Goal: Task Accomplishment & Management: Complete application form

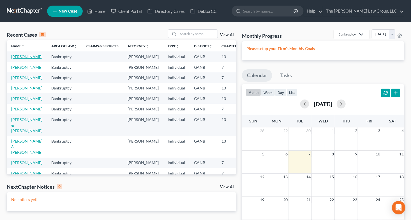
click at [16, 57] on link "[PERSON_NAME]" at bounding box center [26, 56] width 31 height 5
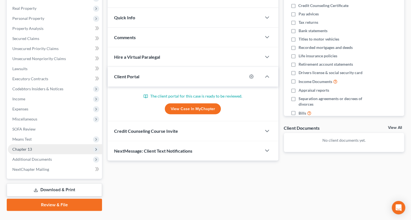
scroll to position [97, 0]
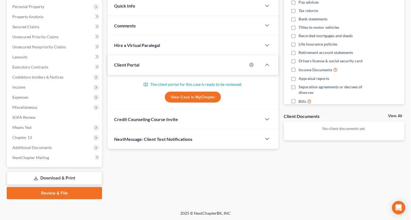
click at [184, 95] on link "View Case in MyChapter" at bounding box center [193, 97] width 56 height 11
click at [35, 84] on span "Income" at bounding box center [55, 87] width 94 height 10
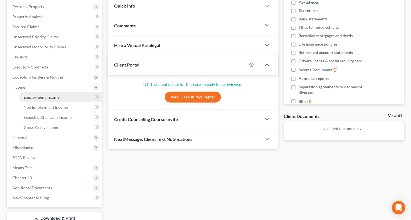
click at [36, 96] on span "Employment Income" at bounding box center [42, 97] width 36 height 5
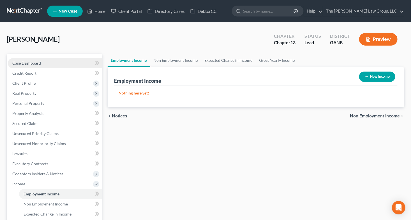
click at [36, 63] on span "Case Dashboard" at bounding box center [26, 63] width 29 height 5
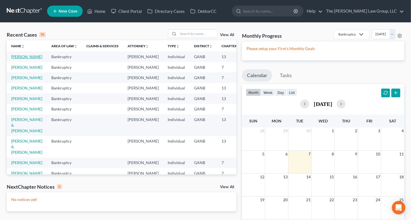
click at [23, 58] on link "[PERSON_NAME]" at bounding box center [26, 56] width 31 height 5
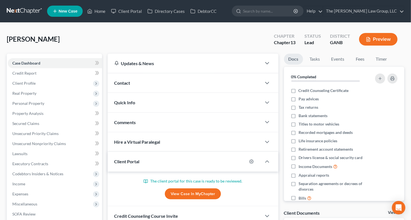
click at [187, 192] on link "View Case in MyChapter" at bounding box center [193, 194] width 56 height 11
click at [208, 192] on link "View Case in MyChapter" at bounding box center [193, 194] width 56 height 11
click at [124, 44] on div "[PERSON_NAME] Upgraded Chapter Chapter 13 Status Lead District GANB Preview" at bounding box center [205, 41] width 397 height 24
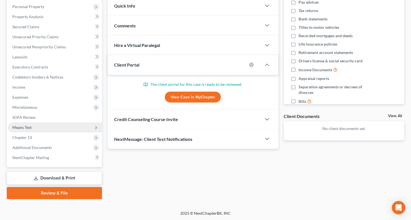
click at [32, 126] on span "Means Test" at bounding box center [55, 128] width 94 height 10
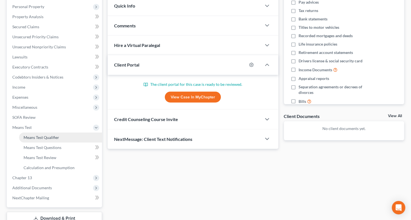
click at [31, 137] on span "Means Test Qualifier" at bounding box center [42, 137] width 36 height 5
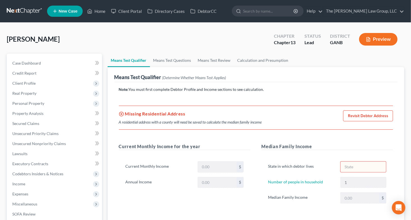
scroll to position [137, 0]
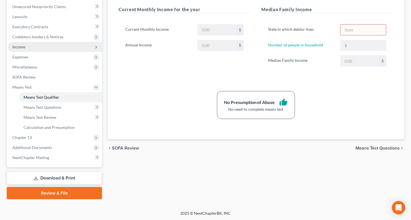
click at [29, 49] on span "Income" at bounding box center [55, 47] width 94 height 10
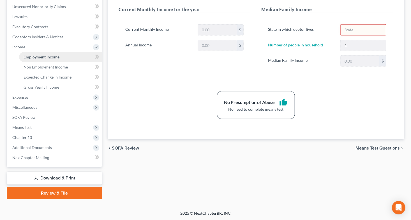
click at [32, 60] on link "Employment Income" at bounding box center [60, 57] width 83 height 10
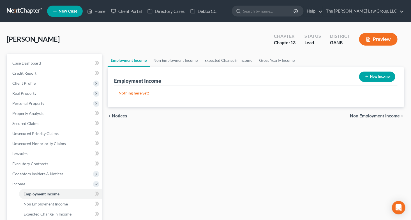
click at [375, 73] on button "New Income" at bounding box center [377, 77] width 36 height 10
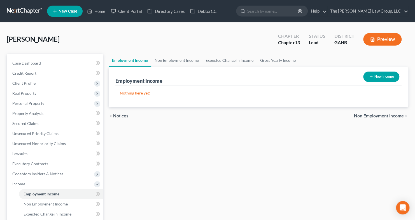
select select "0"
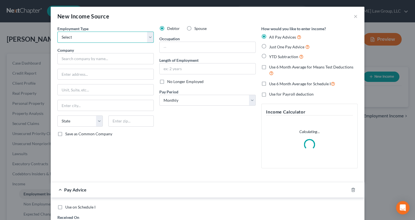
click at [140, 38] on select "Select Full or Part Time Employment Self Employment" at bounding box center [105, 37] width 96 height 11
select select "0"
click at [57, 32] on select "Select Full or Part Time Employment Self Employment" at bounding box center [105, 37] width 96 height 11
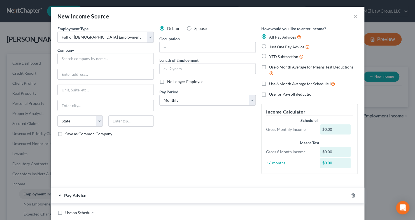
click at [102, 193] on div "Pay Advice" at bounding box center [200, 195] width 298 height 15
click at [65, 212] on label "Use on Schedule I" at bounding box center [80, 213] width 30 height 6
click at [68, 212] on input "Use on Schedule I" at bounding box center [70, 212] width 4 height 4
checkbox input "true"
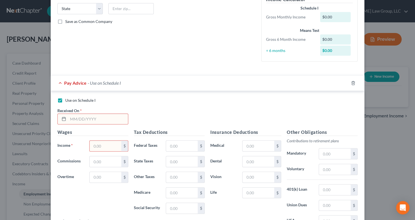
scroll to position [113, 0]
click at [70, 120] on input "text" at bounding box center [98, 118] width 60 height 11
click at [96, 146] on input "text" at bounding box center [106, 145] width 32 height 11
type input "10,000"
click at [70, 121] on input "text" at bounding box center [98, 118] width 60 height 11
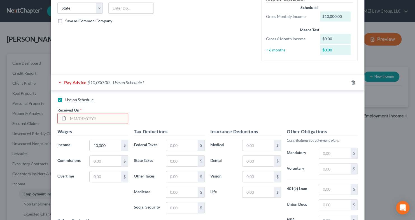
type input "0"
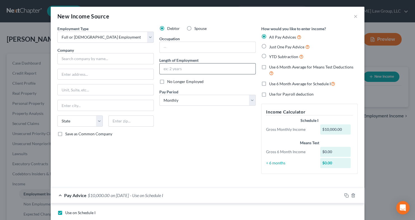
type input "[DATE]"
click at [181, 68] on input "text" at bounding box center [208, 69] width 96 height 11
type input "14 years"
click at [191, 46] on input "text" at bounding box center [208, 47] width 96 height 11
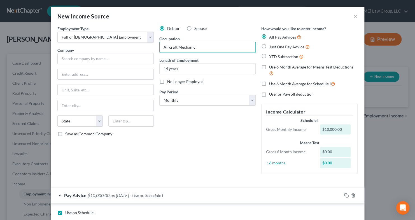
scroll to position [181, 0]
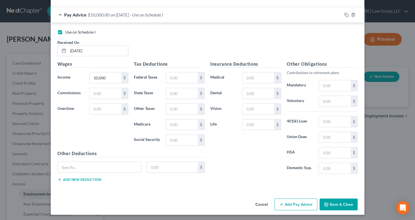
type input "Aircraft Mechanic"
click at [327, 204] on button "Save & Close" at bounding box center [339, 205] width 38 height 12
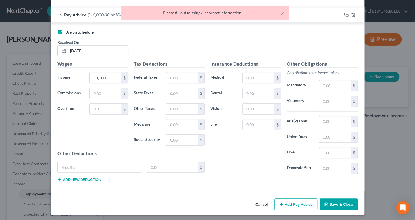
scroll to position [0, 0]
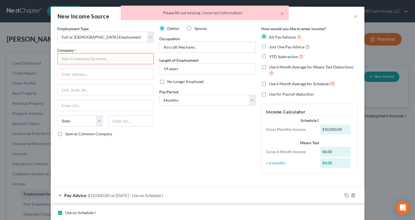
click at [78, 57] on input "text" at bounding box center [105, 58] width 96 height 11
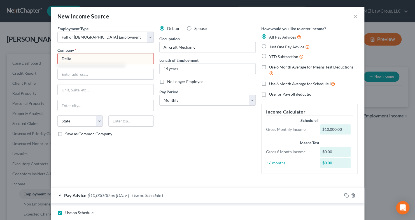
scroll to position [181, 0]
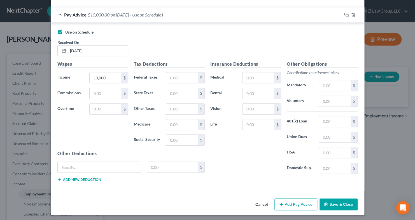
type input "Delta"
click at [327, 199] on button "Save & Close" at bounding box center [339, 205] width 38 height 12
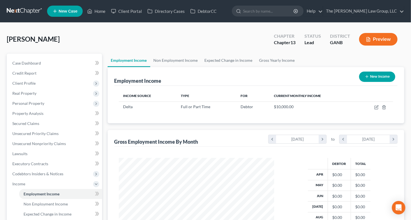
scroll to position [137, 0]
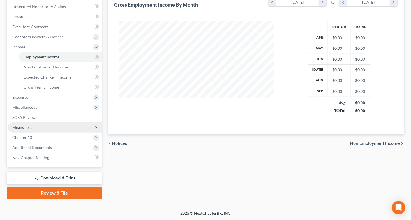
click at [26, 127] on span "Means Test" at bounding box center [21, 127] width 19 height 5
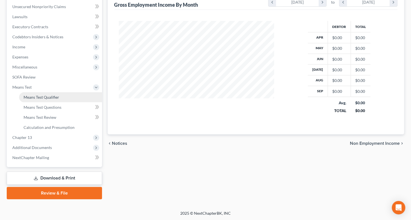
click at [40, 97] on span "Means Test Qualifier" at bounding box center [42, 97] width 36 height 5
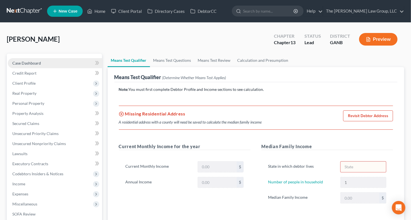
click at [34, 61] on span "Case Dashboard" at bounding box center [26, 63] width 29 height 5
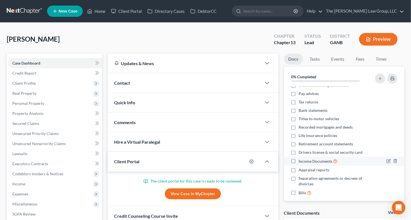
scroll to position [11, 0]
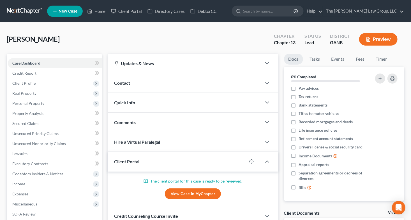
click at [186, 193] on link "View Case in MyChapter" at bounding box center [193, 194] width 56 height 11
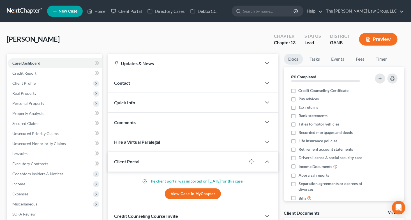
click at [138, 43] on div "[PERSON_NAME] Upgraded Chapter Chapter 13 Status Lead District GANB Preview" at bounding box center [205, 41] width 397 height 24
click at [35, 62] on span "Case Dashboard" at bounding box center [26, 63] width 28 height 5
click at [30, 81] on span "Client Profile" at bounding box center [23, 83] width 23 height 5
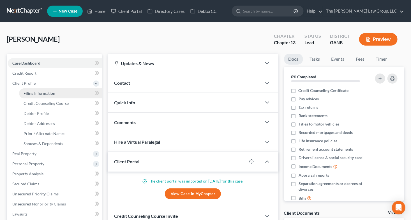
click at [31, 94] on span "Filing Information" at bounding box center [40, 93] width 32 height 5
select select "1"
select select "0"
select select "3"
select select "10"
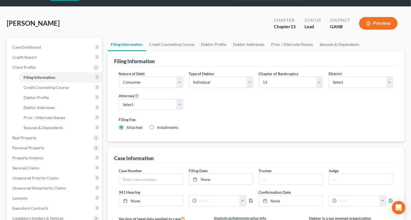
scroll to position [15, 0]
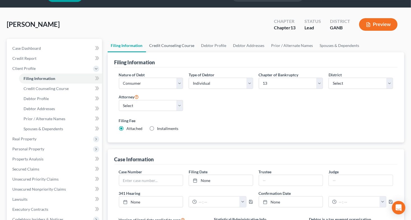
click at [157, 44] on link "Credit Counseling Course" at bounding box center [172, 45] width 52 height 13
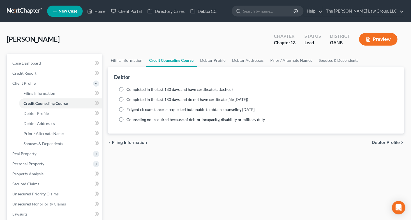
click at [127, 90] on label "Completed in the last 180 days and have certificate (attached)" at bounding box center [180, 90] width 106 height 6
click at [129, 90] on input "Completed in the last 180 days and have certificate (attached)" at bounding box center [131, 89] width 4 height 4
radio input "true"
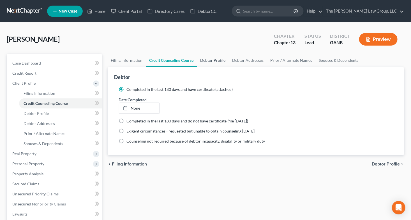
click at [207, 60] on link "Debtor Profile" at bounding box center [213, 60] width 32 height 13
select select "0"
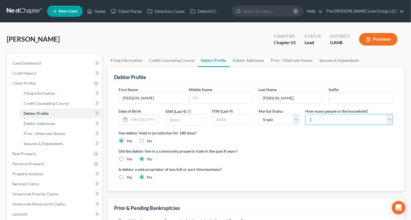
click at [392, 119] on select "Select 1 2 3 4 5 6 7 8 9 10 11 12 13 14 15 16 17 18 19 20" at bounding box center [349, 119] width 88 height 11
select select "2"
click at [305, 114] on select "Select 1 2 3 4 5 6 7 8 9 10 11 12 13 14 15 16 17 18 19 20" at bounding box center [349, 119] width 88 height 11
click at [248, 61] on link "Debtor Addresses" at bounding box center [248, 60] width 38 height 13
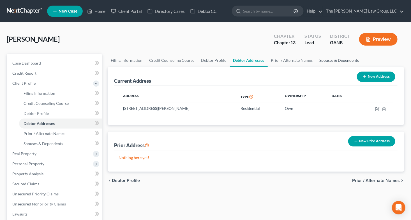
click at [329, 60] on link "Spouses & Dependents" at bounding box center [339, 60] width 46 height 13
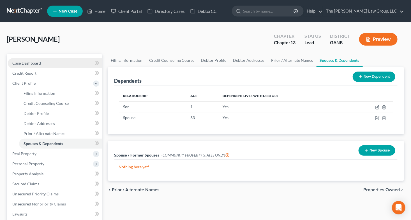
click at [38, 64] on span "Case Dashboard" at bounding box center [26, 63] width 29 height 5
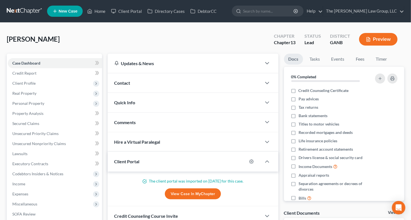
scroll to position [140, 0]
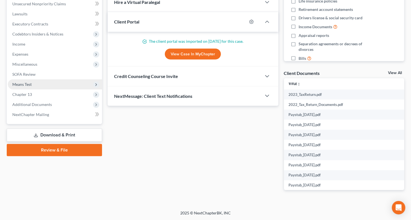
click at [27, 85] on span "Means Test" at bounding box center [21, 84] width 19 height 5
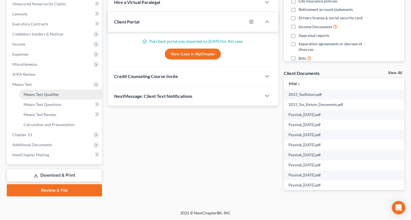
click at [30, 93] on span "Means Test Qualifier" at bounding box center [42, 94] width 36 height 5
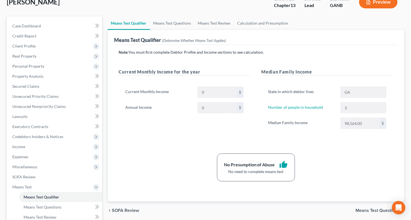
scroll to position [36, 0]
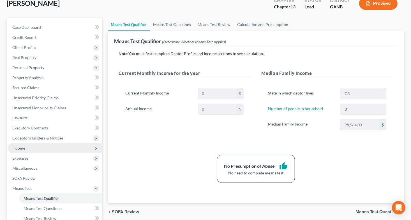
click at [32, 147] on span "Income" at bounding box center [55, 148] width 94 height 10
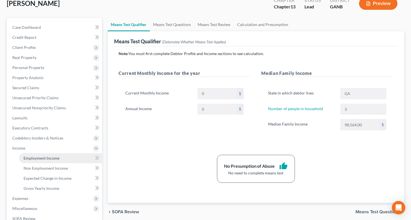
click at [46, 161] on link "Employment Income" at bounding box center [60, 159] width 83 height 10
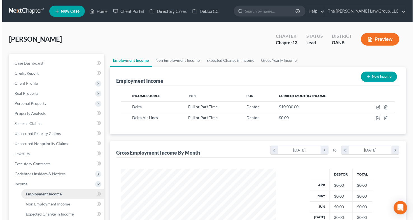
scroll to position [100, 166]
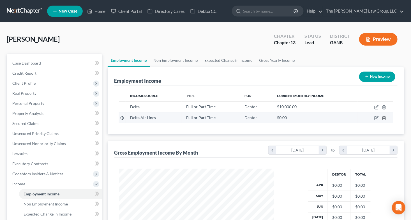
click at [383, 118] on line "button" at bounding box center [383, 118] width 0 height 1
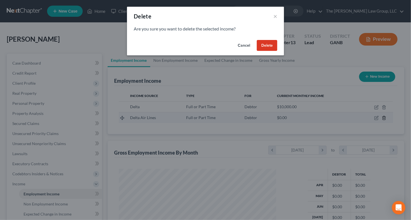
scroll to position [100, 168]
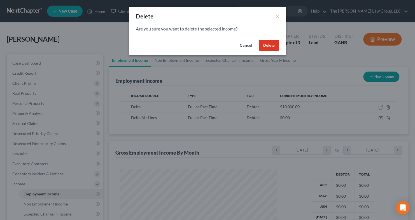
click at [264, 48] on button "Delete" at bounding box center [269, 45] width 20 height 11
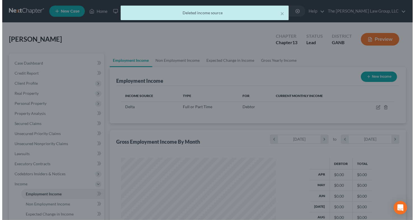
scroll to position [280024, 279957]
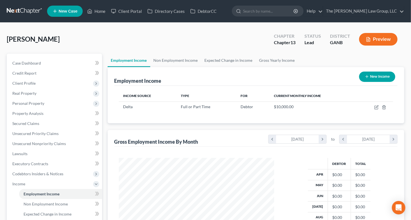
click at [122, 57] on link "Employment Income" at bounding box center [129, 60] width 43 height 13
click at [378, 108] on icon "button" at bounding box center [376, 107] width 4 height 4
select select "0"
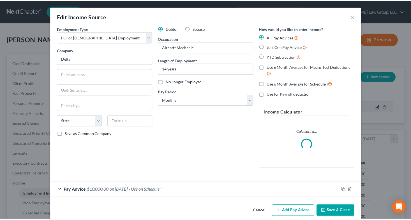
scroll to position [100, 168]
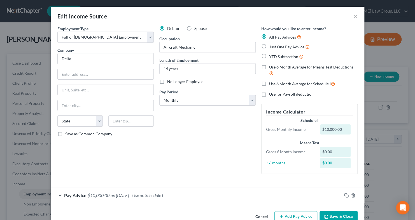
click at [269, 46] on label "Just One Pay Advice" at bounding box center [289, 47] width 41 height 6
click at [271, 46] on input "Just One Pay Advice" at bounding box center [273, 46] width 4 height 4
radio input "true"
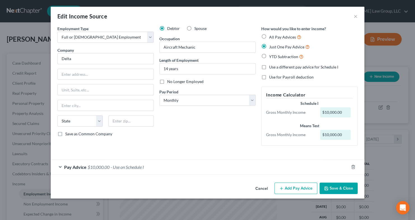
click at [342, 199] on div "Edit Income Source × Employment Type * Select Full or [DEMOGRAPHIC_DATA] Employ…" at bounding box center [207, 110] width 415 height 220
click at [339, 187] on button "Save & Close" at bounding box center [339, 189] width 38 height 12
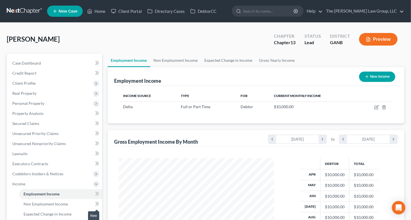
scroll to position [137, 0]
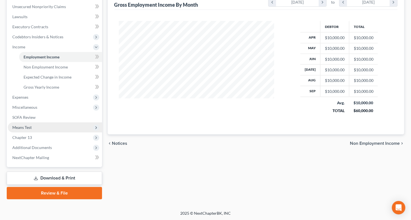
click at [35, 123] on span "Means Test" at bounding box center [55, 128] width 94 height 10
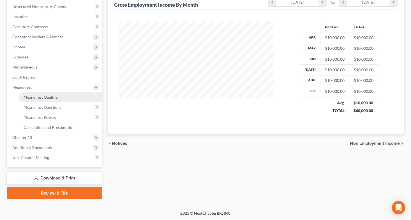
click at [46, 99] on span "Means Test Qualifier" at bounding box center [42, 97] width 36 height 5
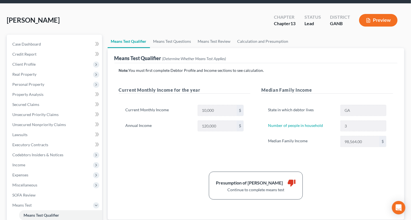
scroll to position [17, 0]
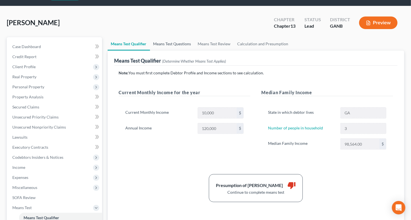
click at [172, 43] on link "Means Test Questions" at bounding box center [172, 43] width 45 height 13
select select "3"
select select "0"
select select "60"
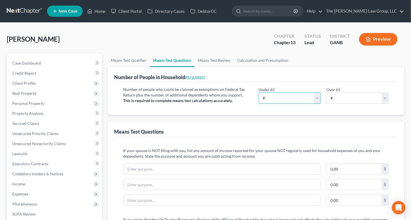
click at [315, 99] on select "# 0 1 2 3 4 5 6 7 8 9 10" at bounding box center [290, 98] width 62 height 11
select select "2"
click at [259, 93] on select "# 0 1 2 3 4 5 6 7 8 9 10" at bounding box center [290, 98] width 62 height 11
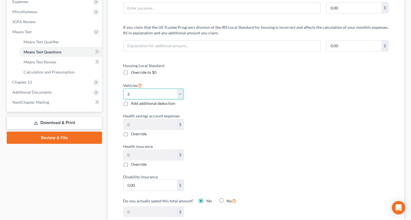
click at [181, 91] on select "Select 0 1 2 3 4 5" at bounding box center [153, 94] width 61 height 11
select select "2"
click at [123, 89] on select "Select 0 1 2 3 4 5" at bounding box center [153, 94] width 61 height 11
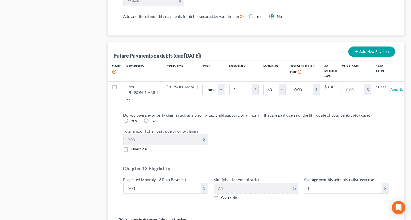
scroll to position [522, 0]
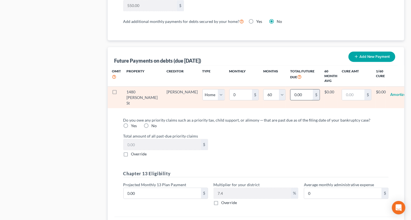
click at [290, 94] on input "0.00" at bounding box center [301, 95] width 22 height 11
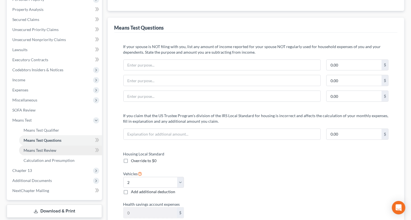
scroll to position [0, 0]
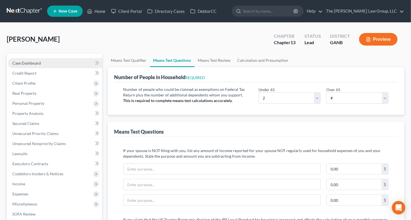
click at [39, 62] on span "Case Dashboard" at bounding box center [26, 63] width 29 height 5
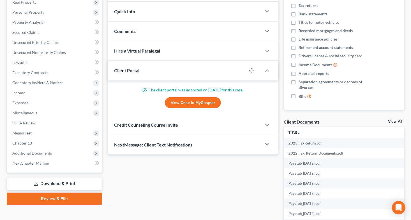
scroll to position [93, 0]
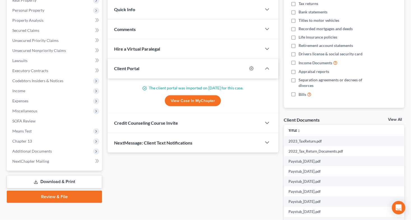
click at [391, 115] on div "Docs Tasks Events Fees Timer 0% Completed Nothing here yet! Credit Counseling C…" at bounding box center [344, 104] width 126 height 286
click at [390, 119] on link "View All" at bounding box center [395, 120] width 14 height 4
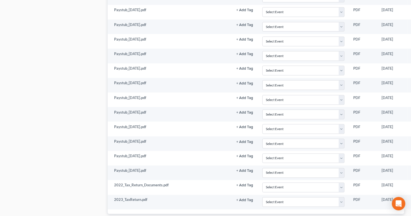
scroll to position [365, 0]
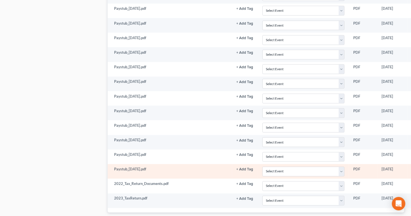
click at [145, 167] on td "Paystub_[DATE].pdf" at bounding box center [170, 171] width 124 height 15
click at [350, 167] on td "PDF" at bounding box center [363, 171] width 28 height 15
click at [148, 164] on td "Paystub_[DATE].pdf" at bounding box center [170, 171] width 124 height 15
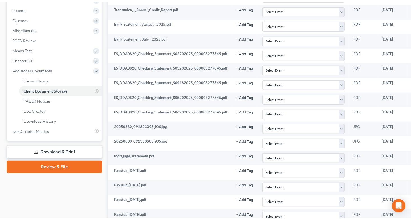
scroll to position [0, 0]
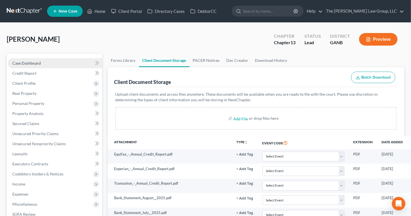
click at [42, 64] on link "Case Dashboard" at bounding box center [55, 63] width 94 height 10
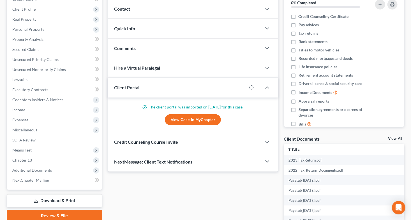
scroll to position [79, 0]
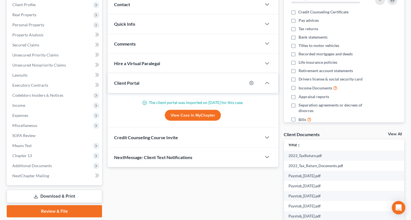
click at [389, 134] on link "View All" at bounding box center [395, 134] width 14 height 4
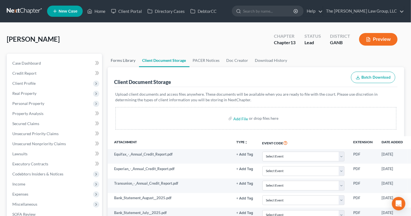
click at [125, 59] on link "Forms Library" at bounding box center [123, 60] width 31 height 13
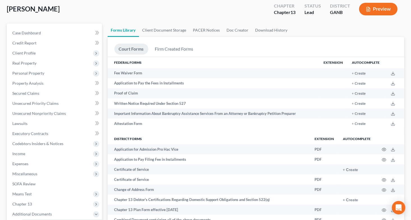
scroll to position [8, 0]
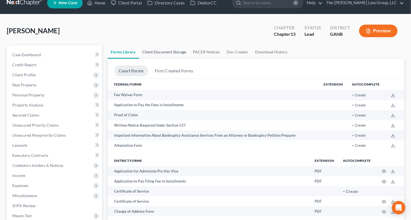
click at [162, 50] on link "Client Document Storage" at bounding box center [164, 51] width 51 height 13
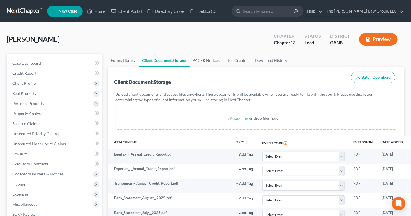
click at [385, 80] on button "Batch Download" at bounding box center [373, 78] width 44 height 12
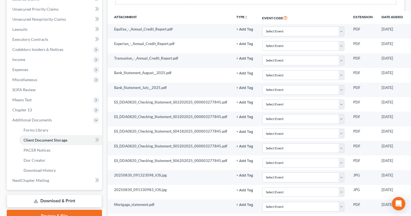
scroll to position [127, 0]
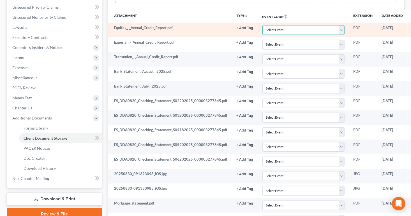
drag, startPoint x: 344, startPoint y: 25, endPoint x: 341, endPoint y: 30, distance: 5.6
click at [341, 30] on select "Select Event 01 - Chapter 13 Plan - Initial Plan 02-Application to Pay Filing F…" at bounding box center [303, 30] width 82 height 10
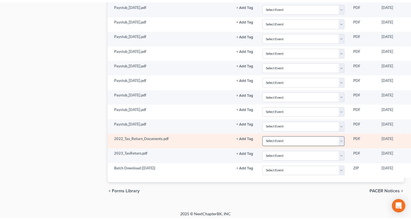
scroll to position [0, 0]
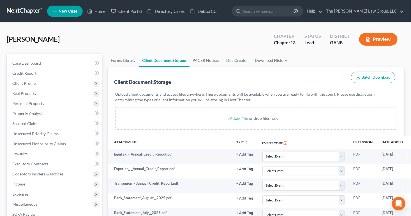
click at [358, 78] on icon "button" at bounding box center [357, 77] width 4 height 4
click at [45, 66] on link "Case Dashboard" at bounding box center [55, 63] width 94 height 10
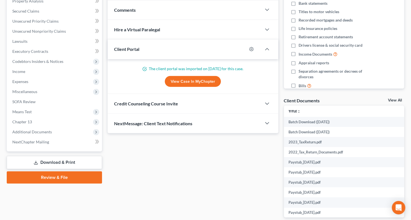
scroll to position [114, 0]
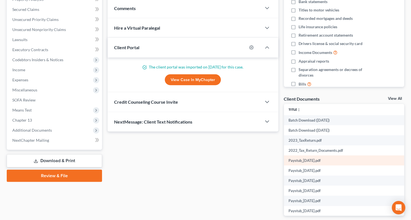
click at [307, 160] on td "Paystub_[DATE].pdf" at bounding box center [345, 161] width 122 height 10
drag, startPoint x: 404, startPoint y: 127, endPoint x: 404, endPoint y: 134, distance: 7.3
click at [404, 134] on div "Docs Tasks Events Fees Timer 0% Completed Nothing here yet! Credit Counseling C…" at bounding box center [344, 82] width 126 height 286
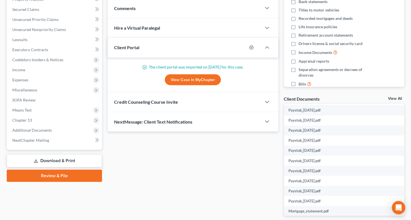
scroll to position [93, 0]
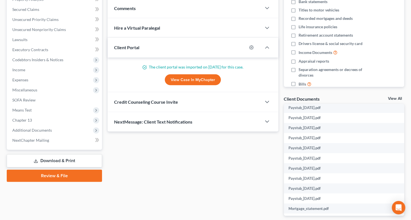
click at [394, 100] on link "View All" at bounding box center [395, 99] width 14 height 4
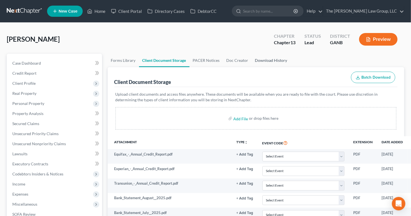
click at [274, 61] on link "Download History" at bounding box center [271, 60] width 39 height 13
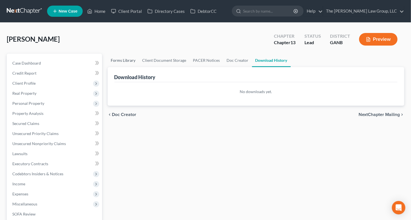
click at [126, 61] on link "Forms Library" at bounding box center [123, 60] width 31 height 13
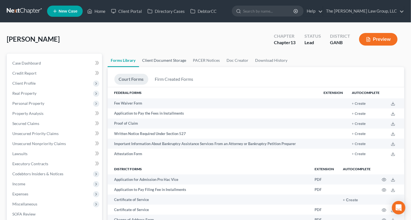
click at [154, 59] on link "Client Document Storage" at bounding box center [164, 60] width 51 height 13
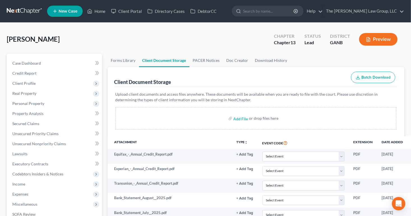
drag, startPoint x: 410, startPoint y: 74, endPoint x: 410, endPoint y: 86, distance: 12.1
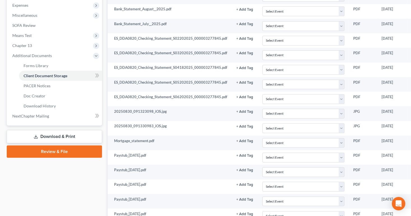
scroll to position [378, 0]
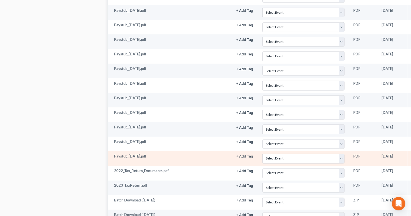
click at [139, 157] on td "Paystub_[DATE].pdf" at bounding box center [170, 159] width 124 height 15
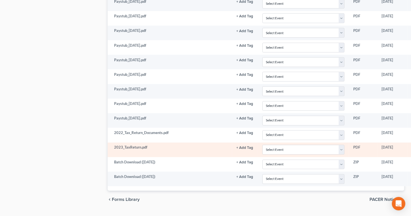
scroll to position [427, 0]
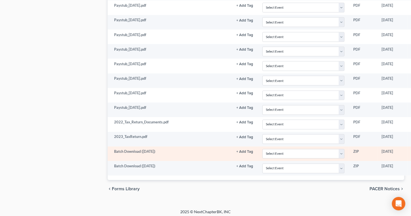
click at [145, 148] on td "Batch Download ([DATE])" at bounding box center [170, 154] width 124 height 15
click at [167, 147] on td "Batch Download ([DATE])" at bounding box center [170, 154] width 124 height 15
click at [337, 149] on select "Select Event 01 - Chapter 13 Plan - Initial Plan 02-Application to Pay Filing F…" at bounding box center [303, 154] width 82 height 10
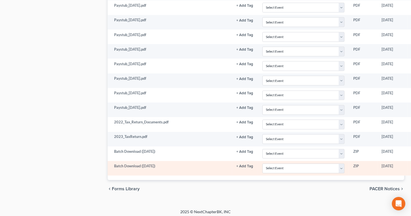
click at [363, 165] on td "ZIP" at bounding box center [363, 168] width 28 height 15
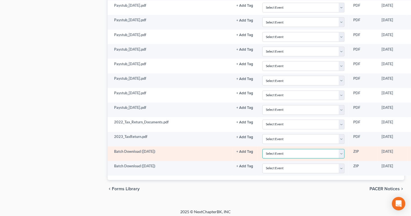
click at [341, 150] on select "Select Event 01 - Chapter 13 Plan - Initial Plan 02-Application to Pay Filing F…" at bounding box center [303, 154] width 82 height 10
select select "19"
click at [262, 149] on select "Select Event 01 - Chapter 13 Plan - Initial Plan 02-Application to Pay Filing F…" at bounding box center [303, 154] width 82 height 10
click at [180, 157] on td "Batch Download ([DATE])" at bounding box center [170, 154] width 124 height 15
click at [341, 150] on select "Select Event 01 - Chapter 13 Plan - Initial Plan 02-Application to Pay Filing F…" at bounding box center [303, 154] width 82 height 10
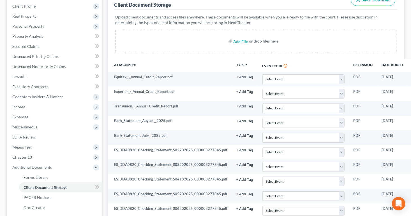
scroll to position [82, 0]
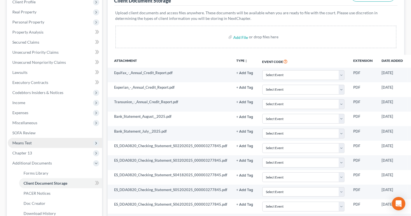
click at [34, 140] on span "Means Test" at bounding box center [55, 143] width 94 height 10
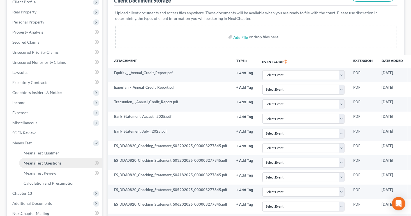
click at [34, 161] on span "Means Test Questions" at bounding box center [43, 163] width 38 height 5
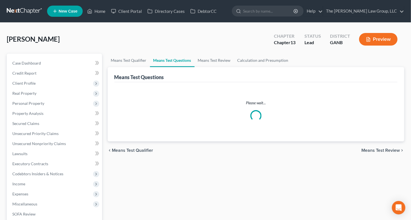
select select "2"
select select "0"
select select "60"
select select "2"
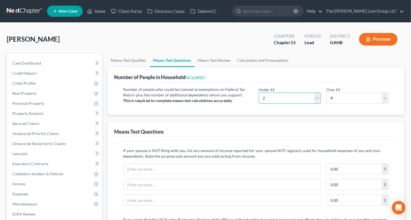
click at [316, 98] on select "# 0 1 2 3 4 5 6 7 8 9 10" at bounding box center [290, 98] width 62 height 11
select select "3"
click at [259, 93] on select "# 0 1 2 3 4 5 6 7 8 9 10" at bounding box center [290, 98] width 62 height 11
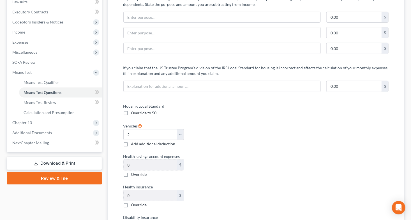
scroll to position [124, 0]
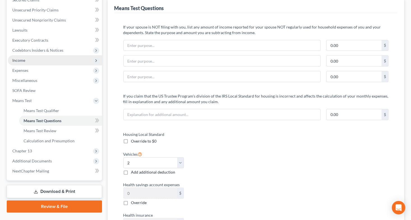
click at [24, 59] on span "Income" at bounding box center [18, 60] width 13 height 5
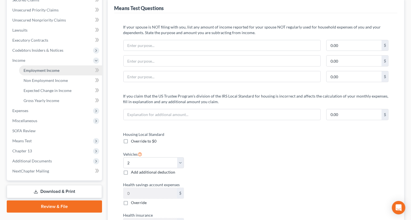
click at [35, 73] on link "Employment Income" at bounding box center [60, 71] width 83 height 10
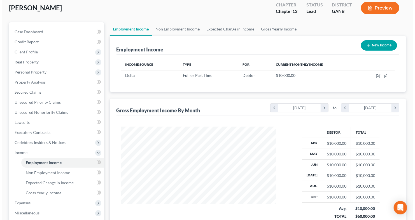
scroll to position [21, 0]
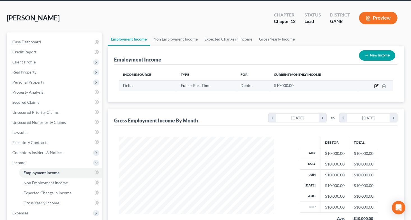
click at [375, 86] on icon "button" at bounding box center [376, 86] width 4 height 4
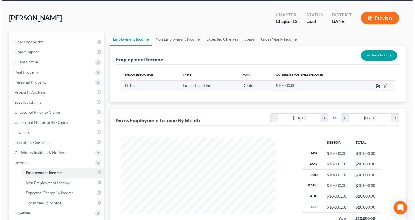
scroll to position [100, 168]
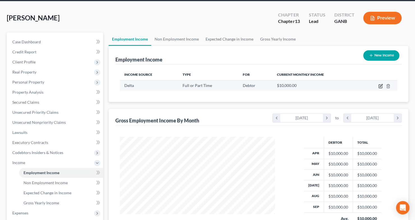
select select "0"
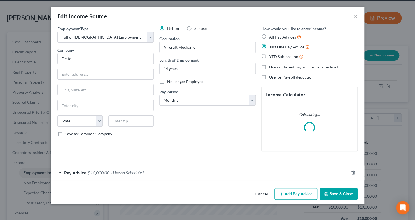
click at [83, 169] on div "Pay Advice $10,000.00 - Use on Schedule I" at bounding box center [200, 173] width 298 height 15
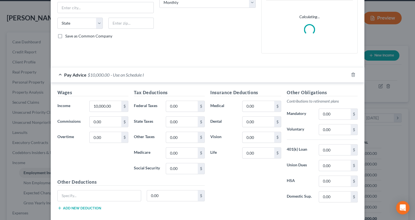
scroll to position [104, 0]
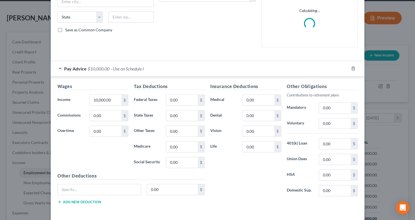
click at [409, 185] on div "Edit Income Source × Employment Type * Select Full or [DEMOGRAPHIC_DATA] Employ…" at bounding box center [207, 110] width 415 height 220
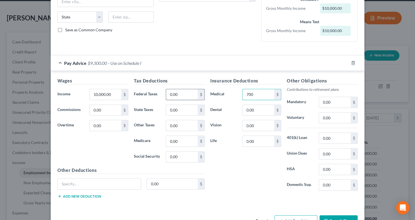
type input "700"
click at [186, 93] on input "0.00" at bounding box center [182, 94] width 32 height 11
drag, startPoint x: 408, startPoint y: 166, endPoint x: 410, endPoint y: 164, distance: 3.2
click at [410, 164] on div "Edit Income Source × Employment Type * Select Full or [DEMOGRAPHIC_DATA] Employ…" at bounding box center [207, 110] width 415 height 220
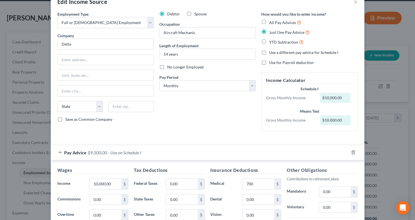
scroll to position [0, 0]
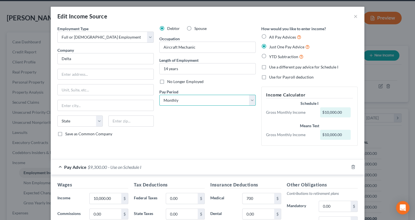
click at [252, 100] on select "Select Monthly Twice Monthly Every Other Week Weekly" at bounding box center [207, 100] width 96 height 11
select select "2"
click at [159, 95] on select "Select Monthly Twice Monthly Every Other Week Weekly" at bounding box center [207, 100] width 96 height 11
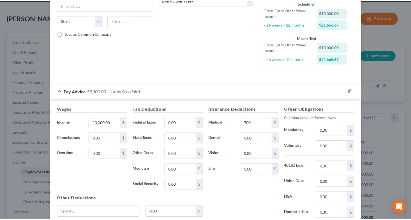
scroll to position [134, 0]
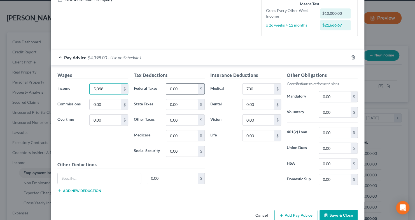
type input "5,098"
click at [185, 90] on input "0.00" at bounding box center [182, 89] width 32 height 11
type input "363"
click at [181, 107] on input "0.00" at bounding box center [182, 104] width 32 height 11
type input "194"
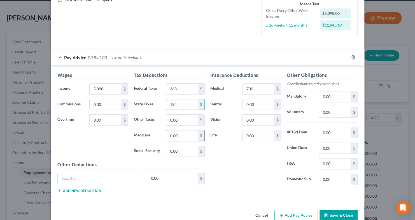
click at [194, 134] on div "0.00 $" at bounding box center [185, 135] width 39 height 11
type input "72"
type input "308"
click at [255, 89] on input "700" at bounding box center [259, 89] width 32 height 11
type input "130"
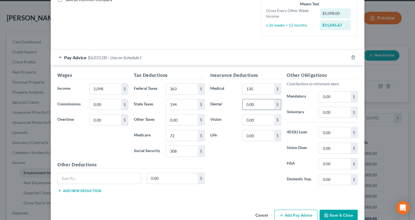
click at [254, 107] on input "0.00" at bounding box center [259, 104] width 32 height 11
type input "17"
click at [250, 119] on input "0.00" at bounding box center [259, 120] width 32 height 11
click at [252, 136] on input "0.00" at bounding box center [259, 136] width 32 height 11
click at [244, 173] on div "Insurance Deductions Medical 130 $ Dental 17 $ Vision 0.00 $ Life 0.00 $" at bounding box center [246, 131] width 76 height 118
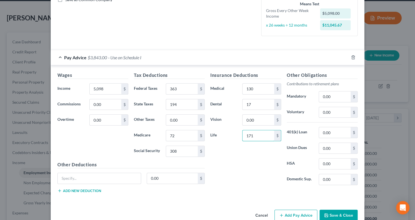
type input "171"
click at [237, 152] on div "Insurance Deductions Medical 130 $ Dental 17 $ Vision 0.00 $ Life 171 $" at bounding box center [246, 131] width 76 height 118
click at [331, 147] on input "0.00" at bounding box center [335, 148] width 32 height 11
click at [328, 113] on input "0.00" at bounding box center [335, 112] width 32 height 11
type input "313"
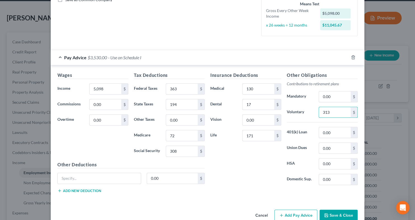
click at [233, 169] on div "Insurance Deductions Medical 130 $ Dental 17 $ Vision 0.00 $ Life 171 $" at bounding box center [246, 131] width 76 height 118
click at [325, 97] on input "0.00" at bounding box center [335, 97] width 32 height 11
click at [328, 133] on input "0.00" at bounding box center [335, 132] width 32 height 11
type input "451"
click at [332, 164] on input "0.00" at bounding box center [335, 164] width 32 height 11
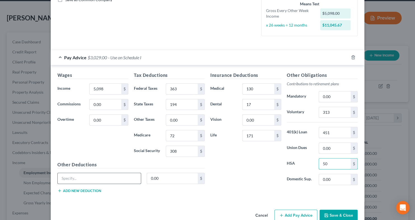
type input "50"
click at [85, 177] on input "text" at bounding box center [99, 178] width 83 height 11
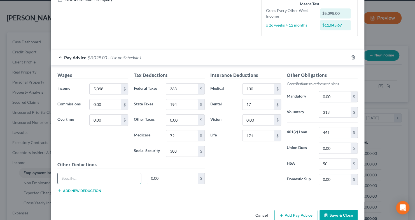
click at [85, 177] on input "text" at bounding box center [99, 178] width 83 height 11
click at [325, 215] on icon "button" at bounding box center [326, 215] width 4 height 4
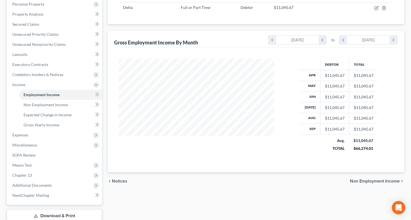
scroll to position [112, 0]
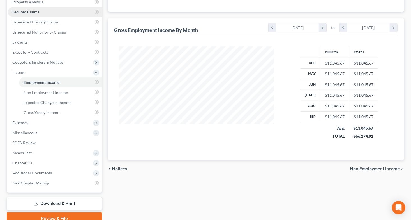
click at [32, 11] on span "Secured Claims" at bounding box center [25, 12] width 27 height 5
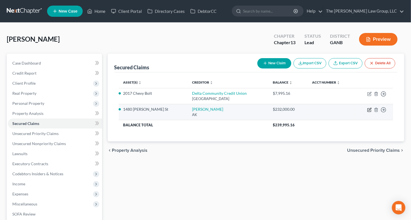
click at [371, 110] on icon "button" at bounding box center [368, 110] width 3 height 3
select select "1"
select select "0"
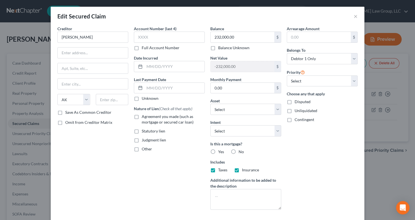
click at [218, 150] on label "Yes" at bounding box center [221, 152] width 6 height 6
click at [220, 150] on input "Yes" at bounding box center [222, 151] width 4 height 4
radio input "true"
click at [142, 114] on label "Agreement you made (such as mortgage or secured car loan)" at bounding box center [173, 119] width 63 height 11
click at [144, 114] on input "Agreement you made (such as mortgage or secured car loan)" at bounding box center [146, 116] width 4 height 4
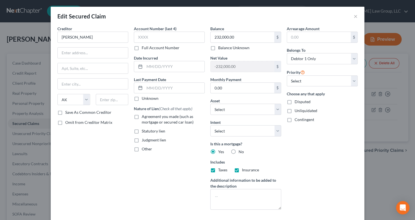
checkbox input "true"
click at [350, 81] on select "Select 1st 2nd 3rd 4th 5th 6th 7th 8th 9th 10th 11th 12th 13th 14th 15th 16th 1…" at bounding box center [322, 81] width 71 height 11
select select "0"
click at [287, 76] on select "Select 1st 2nd 3rd 4th 5th 6th 7th 8th 9th 10th 11th 12th 13th 14th 15th 16th 1…" at bounding box center [322, 81] width 71 height 11
click at [236, 90] on input "0.00" at bounding box center [243, 88] width 64 height 11
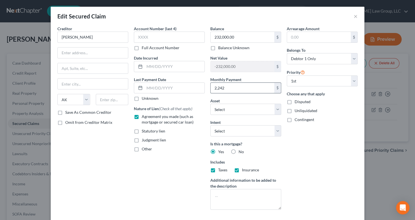
type input "2,242"
select select "2"
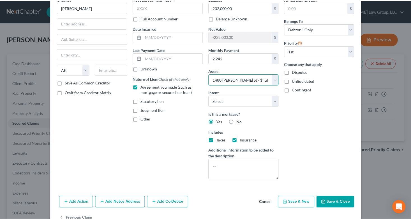
scroll to position [45, 0]
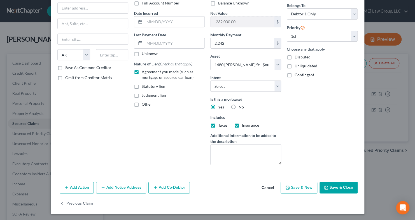
click at [332, 188] on button "Save & Close" at bounding box center [339, 188] width 38 height 12
select select
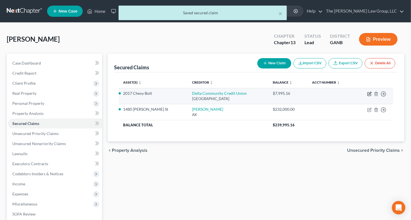
click at [370, 95] on icon "button" at bounding box center [369, 94] width 4 height 4
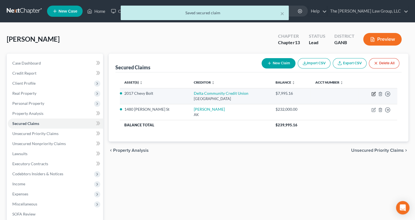
select select "10"
select select "3"
select select "0"
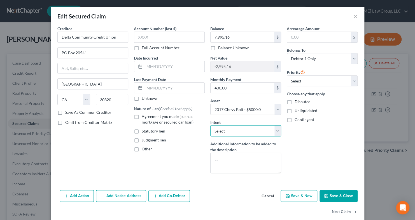
click at [275, 132] on select "Select Surrender Redeem Reaffirm Avoid Other" at bounding box center [245, 130] width 71 height 11
select select "2"
click at [210, 125] on select "Select Surrender Redeem Reaffirm Avoid Other" at bounding box center [245, 130] width 71 height 11
click at [354, 80] on select "Select 1st 2nd 3rd 4th 5th 6th 7th 8th 9th 10th 11th 12th 13th 14th 15th 16th 1…" at bounding box center [322, 81] width 71 height 11
select select "0"
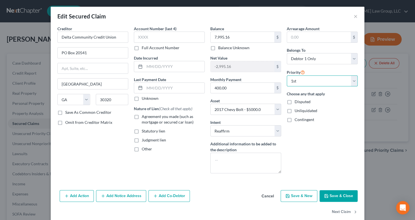
click at [287, 76] on select "Select 1st 2nd 3rd 4th 5th 6th 7th 8th 9th 10th 11th 12th 13th 14th 15th 16th 1…" at bounding box center [322, 81] width 71 height 11
click at [142, 118] on label "Agreement you made (such as mortgage or secured car loan)" at bounding box center [173, 119] width 63 height 11
click at [144, 118] on input "Agreement you made (such as mortgage or secured car loan)" at bounding box center [146, 116] width 4 height 4
checkbox input "true"
click at [324, 194] on icon "button" at bounding box center [326, 196] width 4 height 4
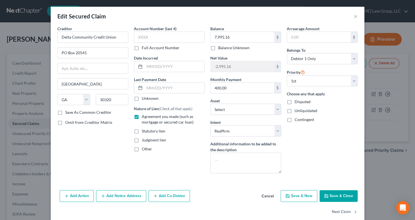
select select "3"
type input "0"
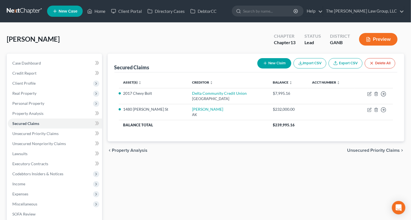
scroll to position [97, 0]
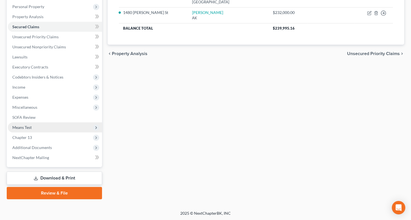
click at [22, 127] on span "Means Test" at bounding box center [21, 127] width 19 height 5
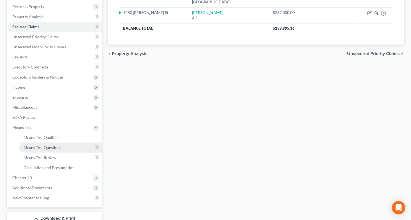
click at [48, 149] on span "Means Test Questions" at bounding box center [43, 147] width 38 height 5
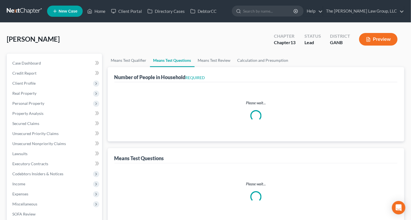
select select "1"
select select "60"
select select "0"
select select "60"
select select "2"
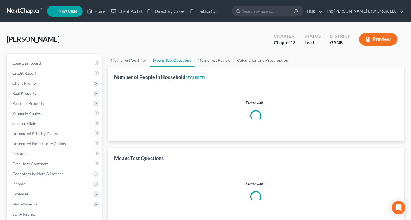
select select "3"
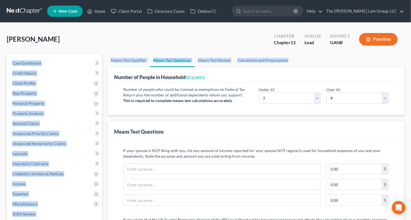
drag, startPoint x: 410, startPoint y: 52, endPoint x: 414, endPoint y: 65, distance: 13.4
drag, startPoint x: 414, startPoint y: 65, endPoint x: 348, endPoint y: 57, distance: 66.6
click at [348, 57] on ul "Means Test Qualifier Means Test Questions Means Test Review Calculation and Pre…" at bounding box center [256, 60] width 297 height 13
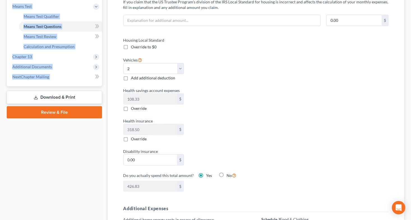
scroll to position [221, 0]
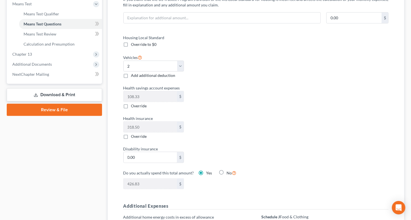
click at [339, 99] on div "Housing Local Standard Override to $0 Vehicles Select 0 1 2 3 4 5 Add additiona…" at bounding box center [256, 116] width 276 height 162
drag, startPoint x: 410, startPoint y: 104, endPoint x: 407, endPoint y: 116, distance: 12.7
click at [407, 116] on div "[PERSON_NAME] Upgraded Chapter Chapter 13 Status Lead District GANB Preview Pet…" at bounding box center [205, 196] width 411 height 788
drag, startPoint x: 407, startPoint y: 116, endPoint x: 340, endPoint y: 105, distance: 67.8
click at [340, 105] on div "Housing Local Standard Override to $0 Vehicles Select 0 1 2 3 4 5 Add additiona…" at bounding box center [256, 116] width 276 height 162
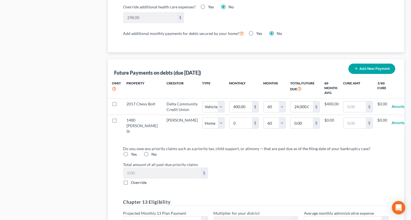
scroll to position [520, 0]
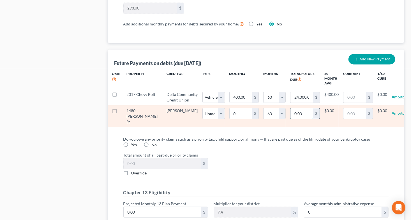
click at [290, 115] on input "0.00" at bounding box center [301, 113] width 22 height 11
type input "224"
select select "0"
select select "60"
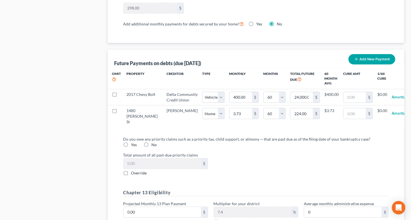
select select "0"
select select "60"
select select "0"
select select "60"
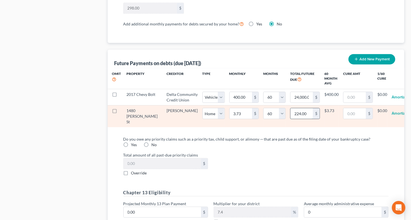
click at [294, 117] on input "224.00" at bounding box center [301, 113] width 22 height 11
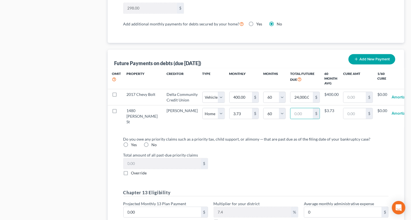
select select "0"
select select "60"
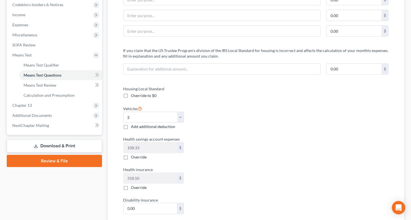
scroll to position [0, 0]
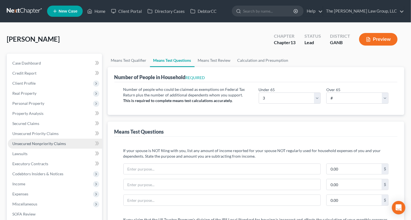
click at [47, 144] on span "Unsecured Nonpriority Claims" at bounding box center [39, 143] width 54 height 5
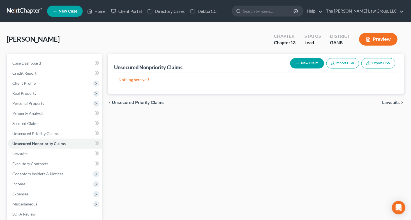
click at [308, 64] on button "New Claim" at bounding box center [307, 63] width 34 height 10
select select "0"
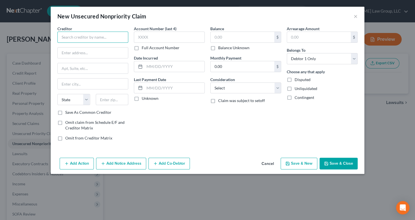
click at [113, 38] on input "text" at bounding box center [92, 37] width 71 height 11
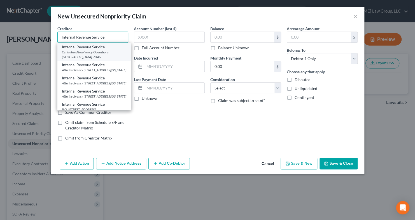
type input "Internal Revenue Service"
click at [100, 50] on div "Centralized Insolvency Operations [GEOGRAPHIC_DATA]-7346" at bounding box center [94, 55] width 65 height 10
type input "Centralized Insolvency Operations"
type input "PO BOX 7346"
type input "[GEOGRAPHIC_DATA]"
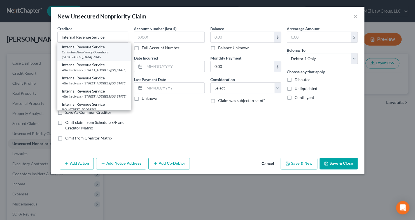
select select "39"
type input "19101-7346"
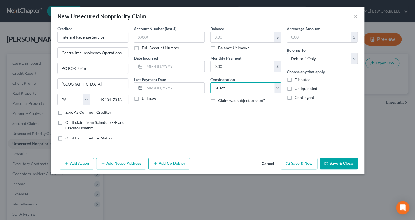
click at [275, 88] on select "Select Cable / Satellite Services Collection Agency Credit Card Debt Debt Couns…" at bounding box center [245, 88] width 71 height 11
click at [193, 117] on div "Account Number (last 4) Full Account Number Date Incurred Last Payment Date Unk…" at bounding box center [169, 86] width 76 height 120
click at [355, 58] on select "Select Debtor 1 Only Debtor 2 Only Debtor 1 And Debtor 2 Only At Least One Of T…" at bounding box center [322, 58] width 71 height 11
select select "2"
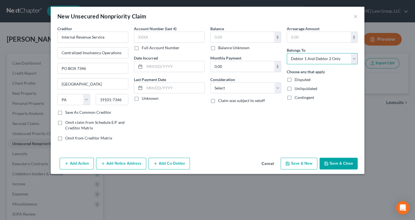
click at [287, 53] on select "Select Debtor 1 Only Debtor 2 Only Debtor 1 And Debtor 2 Only At Least One Of T…" at bounding box center [322, 58] width 71 height 11
click at [279, 89] on select "Select Cable / Satellite Services Collection Agency Credit Card Debt Debt Couns…" at bounding box center [245, 88] width 71 height 11
click at [176, 104] on div "Account Number (last 4) Full Account Number Date Incurred Last Payment Date Unk…" at bounding box center [169, 86] width 76 height 120
click at [232, 36] on input "text" at bounding box center [243, 37] width 64 height 11
click at [277, 89] on select "Select Cable / Satellite Services Collection Agency Credit Card Debt Debt Couns…" at bounding box center [245, 88] width 71 height 11
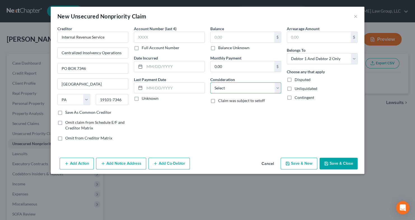
click at [279, 85] on select "Select Cable / Satellite Services Collection Agency Credit Card Debt Debt Couns…" at bounding box center [245, 88] width 71 height 11
click at [186, 115] on div "Account Number (last 4) Full Account Number Date Incurred Last Payment Date Unk…" at bounding box center [169, 86] width 76 height 120
click at [223, 37] on input "text" at bounding box center [243, 37] width 64 height 11
type input "3,648"
click at [342, 163] on button "Save & Close" at bounding box center [339, 164] width 38 height 12
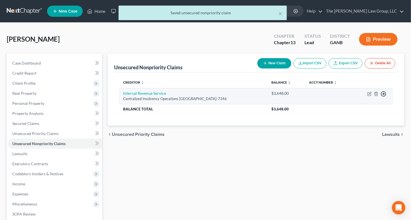
click at [384, 93] on polyline "button" at bounding box center [383, 94] width 1 height 2
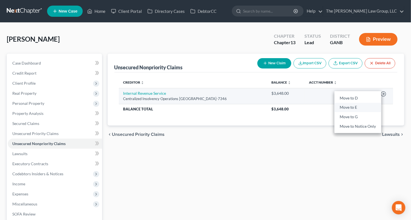
click at [352, 106] on link "Move to E" at bounding box center [357, 108] width 47 height 10
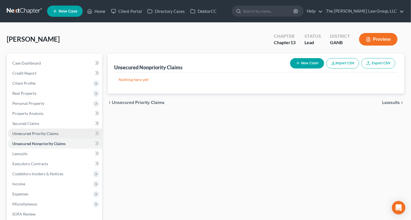
click at [41, 134] on span "Unsecured Priority Claims" at bounding box center [35, 133] width 46 height 5
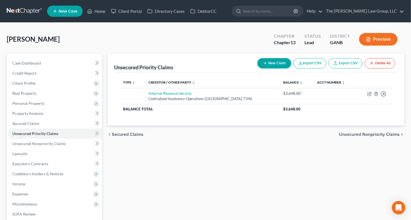
click at [271, 66] on button "New Claim" at bounding box center [274, 63] width 34 height 10
select select "0"
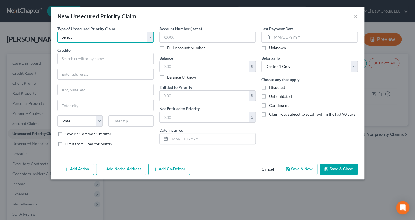
click at [148, 34] on select "Select Taxes & Other Government Units Domestic Support Obligations Extensions o…" at bounding box center [105, 37] width 96 height 11
select select "0"
click at [57, 32] on select "Select Taxes & Other Government Units Domestic Support Obligations Extensions o…" at bounding box center [105, 37] width 96 height 11
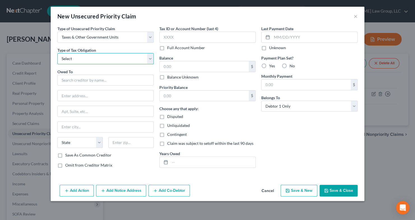
click at [152, 59] on select "Select Federal City State Franchise Tax Board Other" at bounding box center [105, 58] width 96 height 11
select select "2"
click at [57, 53] on select "Select Federal City State Franchise Tax Board Other" at bounding box center [105, 58] width 96 height 11
click at [173, 68] on input "text" at bounding box center [204, 66] width 89 height 11
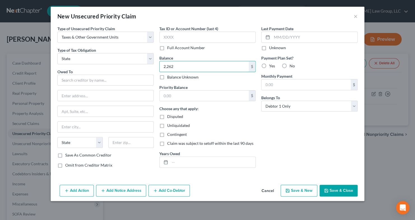
type input "2,262"
click at [205, 166] on input "text" at bounding box center [212, 162] width 85 height 11
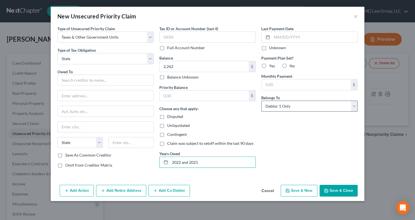
type input "2022 and 2021"
click at [356, 106] on select "Select Debtor 1 Only Debtor 2 Only Debtor 1 And Debtor 2 Only At Least One Of T…" at bounding box center [309, 106] width 96 height 11
select select "2"
click at [261, 101] on select "Select Debtor 1 Only Debtor 2 Only Debtor 1 And Debtor 2 Only At Least One Of T…" at bounding box center [309, 106] width 96 height 11
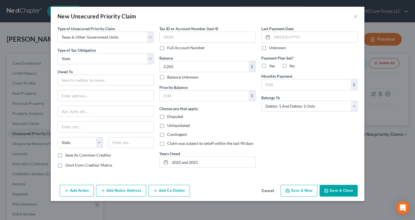
click at [269, 67] on label "Yes" at bounding box center [272, 66] width 6 height 6
click at [271, 67] on input "Yes" at bounding box center [273, 65] width 4 height 4
radio input "true"
click at [120, 82] on input "text" at bounding box center [105, 80] width 96 height 11
click at [272, 87] on input "text" at bounding box center [306, 85] width 89 height 11
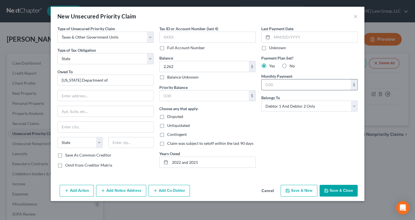
type input "[US_STATE] Department of"
type input "50"
click at [107, 81] on input "[US_STATE] Department of" at bounding box center [105, 80] width 96 height 11
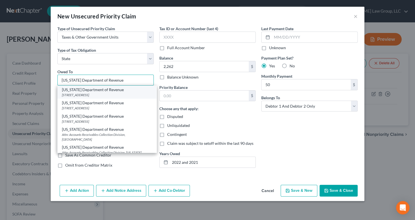
type input "[US_STATE] Department of Revenue"
click at [122, 92] on div "[US_STATE] Department of Revenue" at bounding box center [107, 90] width 90 height 6
type input "[STREET_ADDRESS]"
type input "Suite 16102"
type input "[GEOGRAPHIC_DATA]"
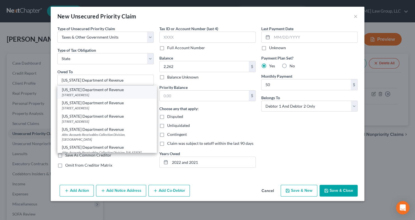
select select "10"
type input "30345"
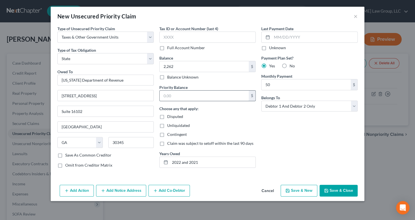
click at [187, 95] on input "text" at bounding box center [204, 96] width 89 height 11
type input "2,262"
click at [341, 189] on button "Save & Close" at bounding box center [339, 191] width 38 height 12
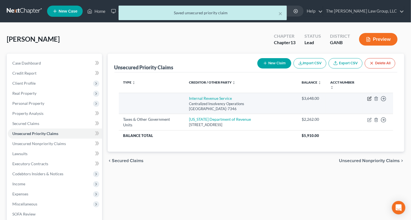
click at [370, 100] on icon "button" at bounding box center [369, 99] width 4 height 4
select select "39"
select select "2"
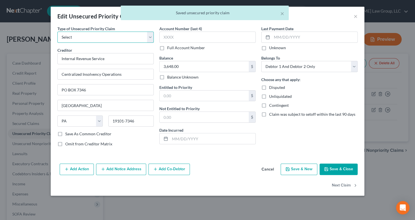
click at [151, 36] on select "Select Taxes & Other Government Units Domestic Support Obligations Extensions o…" at bounding box center [105, 37] width 96 height 11
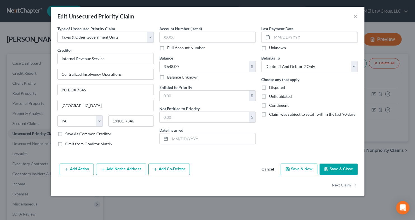
select select "39"
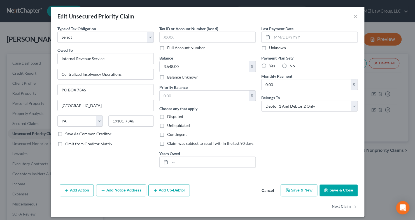
click at [269, 64] on label "Yes" at bounding box center [272, 66] width 6 height 6
click at [271, 64] on input "Yes" at bounding box center [273, 65] width 4 height 4
radio input "true"
click at [185, 92] on input "text" at bounding box center [204, 96] width 89 height 11
type input "3,648"
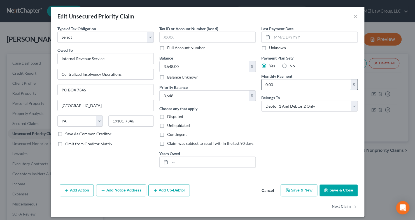
click at [280, 85] on input "0.00" at bounding box center [306, 85] width 89 height 11
type input "120"
click at [326, 191] on icon "button" at bounding box center [326, 191] width 4 height 4
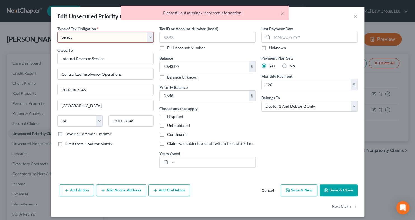
click at [148, 39] on select "Select Federal City State Franchise Tax Board Other" at bounding box center [105, 37] width 96 height 11
select select "0"
click at [57, 32] on select "Select Federal City State Franchise Tax Board Other" at bounding box center [105, 37] width 96 height 11
click at [338, 190] on button "Save & Close" at bounding box center [339, 191] width 38 height 12
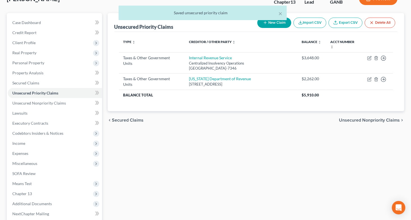
scroll to position [97, 0]
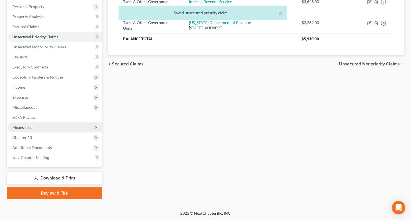
click at [26, 127] on span "Means Test" at bounding box center [21, 127] width 19 height 5
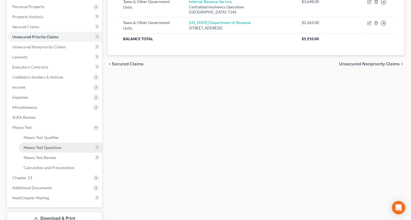
click at [41, 146] on span "Means Test Questions" at bounding box center [43, 147] width 38 height 5
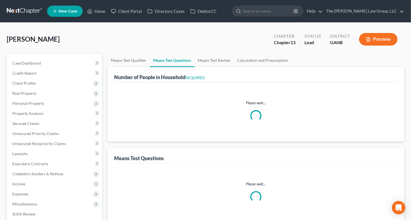
select select "1"
select select "60"
select select "0"
select select "60"
select select "2"
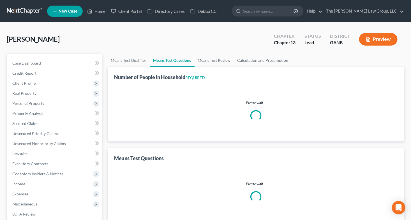
select select "3"
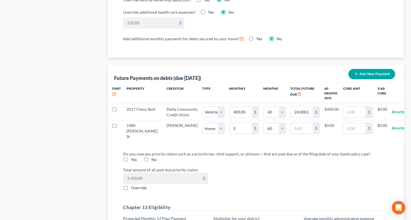
scroll to position [506, 0]
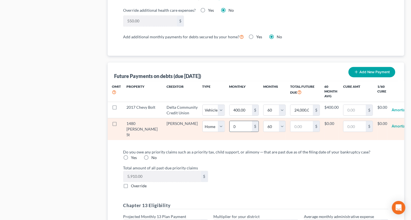
click at [229, 131] on input "0" at bounding box center [240, 127] width 22 height 11
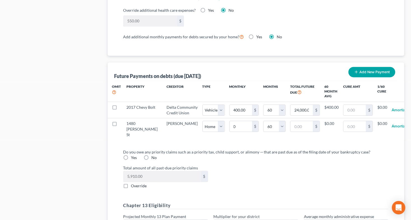
click at [131, 155] on label "Yes" at bounding box center [134, 158] width 6 height 6
click at [133, 155] on input "Yes" at bounding box center [135, 157] width 4 height 4
radio input "true"
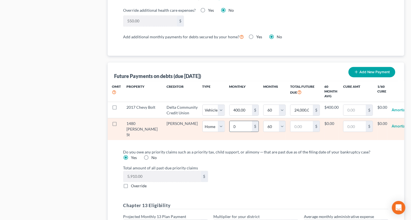
click at [229, 131] on input "0" at bounding box center [240, 127] width 22 height 11
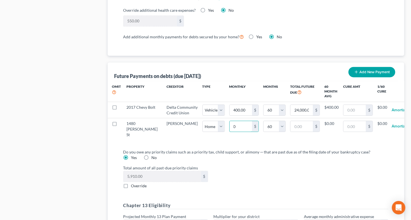
type input "2"
type input "120.00"
select select "0"
select select "60"
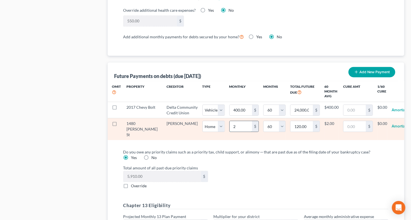
type input "22"
type input "1,320.00"
type input "224"
type input "13,440.00"
type input "2248"
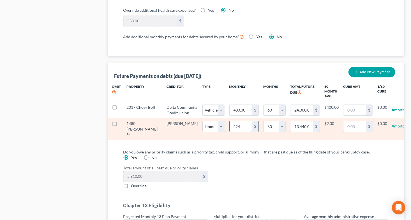
type input "134,880.00"
type input "2,248"
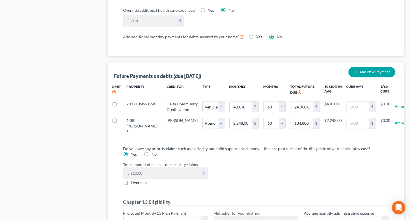
select select "0"
select select "60"
select select "0"
select select "60"
select select "0"
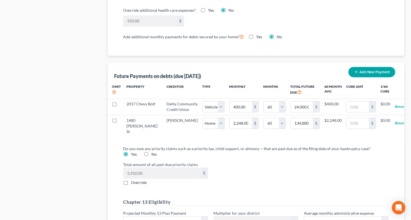
select select "60"
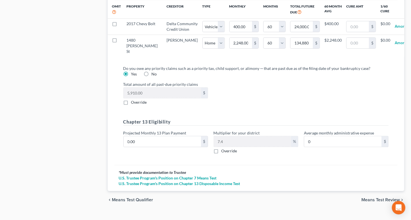
scroll to position [588, 0]
click at [164, 144] on input "0.00" at bounding box center [162, 141] width 77 height 11
type input "5"
type input "0.37"
type input "50"
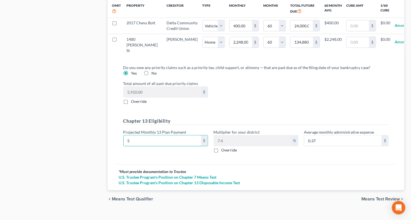
type input "3.70"
type input "500"
type input "37.00"
type input "500"
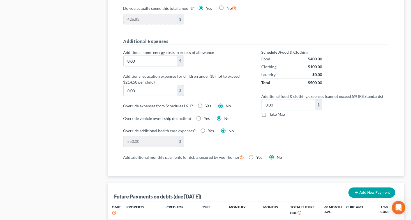
scroll to position [601, 0]
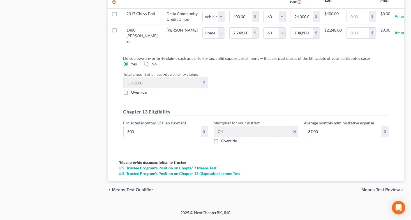
click at [375, 190] on span "Means Test Review" at bounding box center [380, 190] width 38 height 4
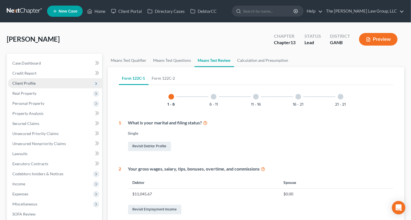
click at [29, 81] on span "Client Profile" at bounding box center [23, 83] width 23 height 5
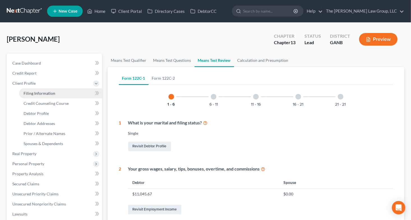
click at [31, 92] on span "Filing Information" at bounding box center [40, 93] width 32 height 5
select select "1"
select select "0"
select select "3"
select select "19"
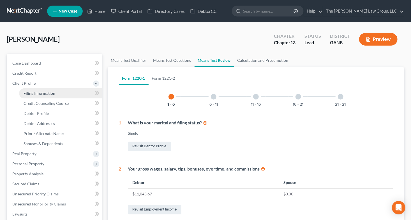
select select "0"
select select "10"
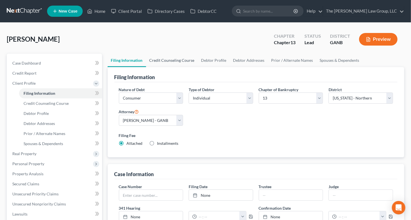
click at [164, 59] on link "Credit Counseling Course" at bounding box center [172, 60] width 52 height 13
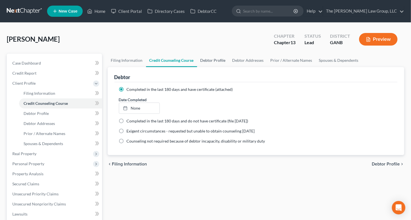
click at [209, 60] on link "Debtor Profile" at bounding box center [213, 60] width 32 height 13
select select "0"
select select "2"
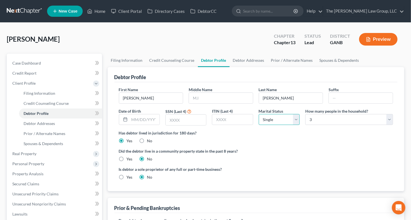
click at [297, 117] on select "Select Single Married Separated Divorced Widowed" at bounding box center [279, 119] width 41 height 11
select select "1"
click at [259, 114] on select "Select Single Married Separated Divorced Widowed" at bounding box center [279, 119] width 41 height 11
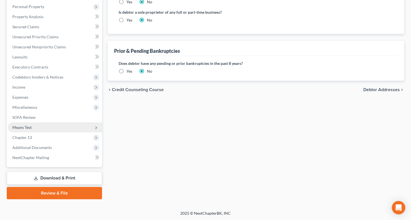
click at [34, 130] on span "Means Test" at bounding box center [55, 128] width 94 height 10
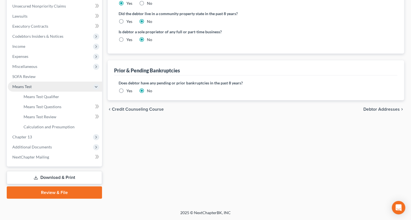
scroll to position [97, 0]
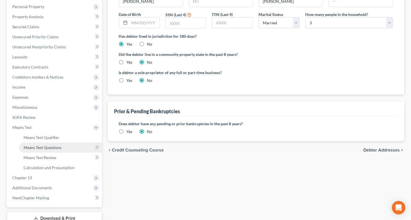
click at [43, 148] on span "Means Test Questions" at bounding box center [43, 147] width 38 height 5
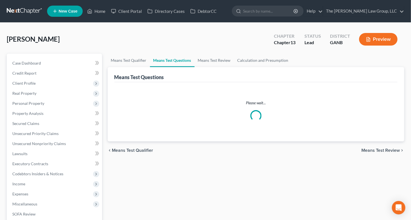
select select "3"
select select "1"
select select "60"
select select "0"
select select "60"
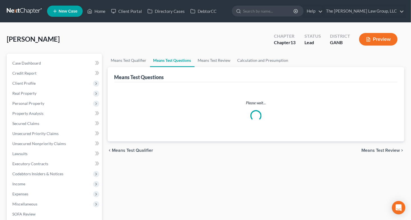
select select "2"
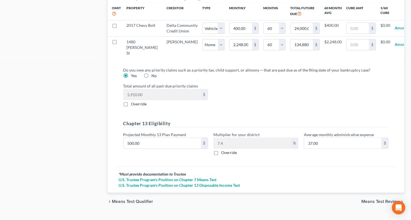
scroll to position [601, 0]
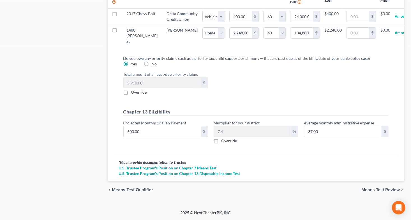
click at [372, 191] on span "Means Test Review" at bounding box center [380, 190] width 38 height 4
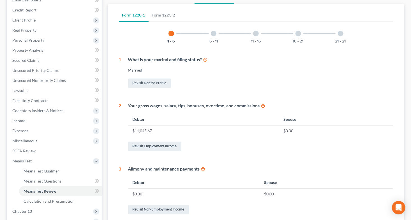
scroll to position [60, 0]
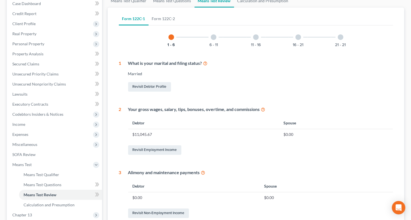
click at [213, 38] on div at bounding box center [214, 37] width 6 height 6
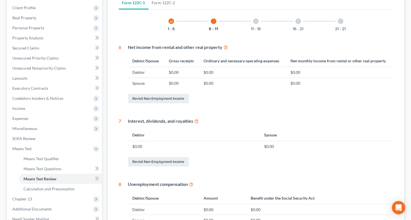
scroll to position [57, 0]
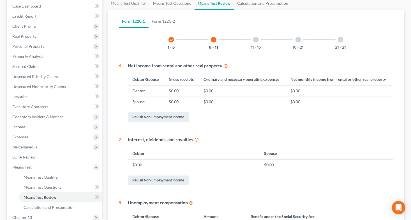
click at [257, 37] on div at bounding box center [256, 40] width 6 height 6
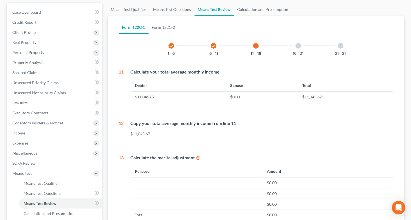
scroll to position [50, 0]
click at [301, 47] on div "16 - 21" at bounding box center [298, 46] width 19 height 19
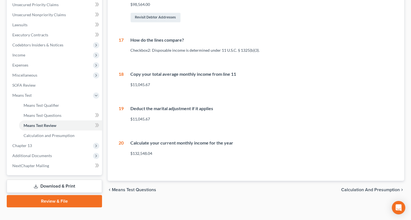
scroll to position [137, 0]
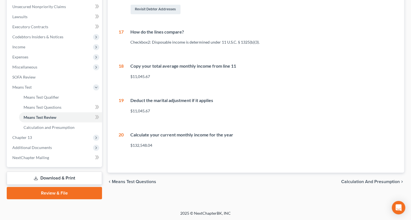
click at [372, 182] on span "Calculation and Presumption" at bounding box center [370, 182] width 59 height 4
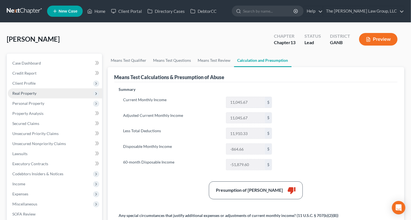
click at [35, 92] on span "Real Property" at bounding box center [24, 93] width 24 height 5
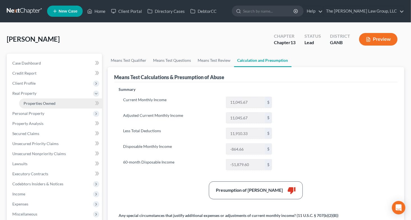
click at [35, 105] on span "Properties Owned" at bounding box center [40, 103] width 32 height 5
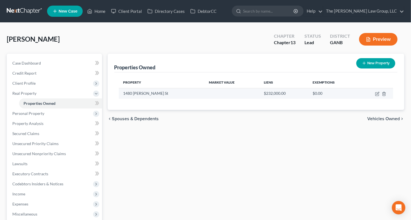
click at [376, 97] on td at bounding box center [375, 93] width 36 height 11
click at [376, 96] on icon "button" at bounding box center [377, 94] width 4 height 4
select select "10"
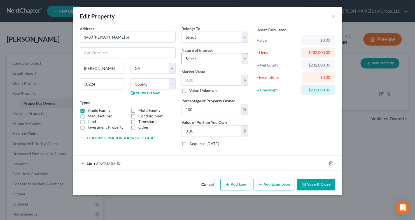
click at [247, 62] on select "Select Fee Simple Joint Tenant Life Estate Equitable Interest Future Interest T…" at bounding box center [214, 58] width 67 height 11
select select "0"
click at [181, 53] on select "Select Fee Simple Joint Tenant Life Estate Equitable Interest Future Interest T…" at bounding box center [214, 58] width 67 height 11
click at [243, 41] on select "Select Debtor 1 Only Debtor 2 Only Debtor 1 And Debtor 2 Only At Least One Of T…" at bounding box center [214, 37] width 67 height 11
select select "2"
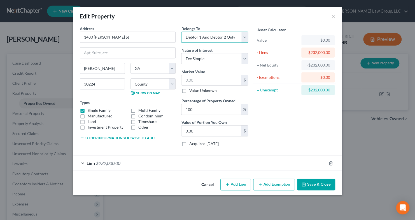
click at [181, 32] on select "Select Debtor 1 Only Debtor 2 Only Debtor 1 And Debtor 2 Only At Least One Of T…" at bounding box center [214, 37] width 67 height 11
click at [203, 129] on input "0.00" at bounding box center [212, 131] width 60 height 11
click at [189, 143] on label "Acquired [DATE]" at bounding box center [203, 144] width 29 height 6
click at [191, 143] on input "Acquired [DATE]" at bounding box center [193, 143] width 4 height 4
checkbox input "true"
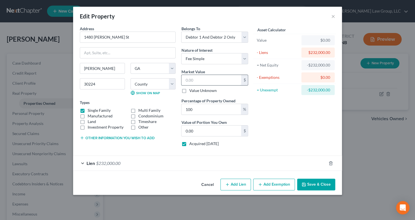
click at [209, 81] on input "text" at bounding box center [212, 80] width 60 height 11
type input "2"
type input "2.00"
type input "24"
type input "24.00"
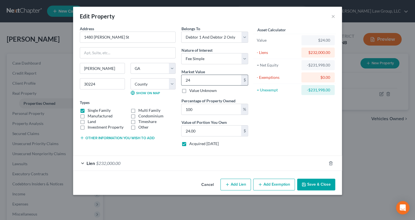
type input "242"
type input "242.00"
type input "2420"
type input "2,420.00"
type input "2,4200"
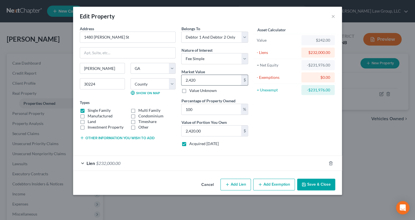
type input "24,200.00"
type input "24,2000"
type input "242,000.00"
type input "242,000"
type input "0.00"
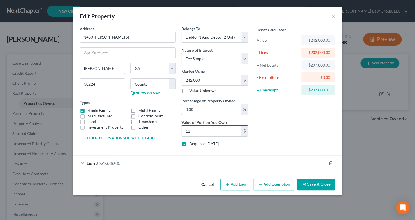
type input "121"
type input "0.50"
type input "1,212"
type input "0.05"
type input "121"
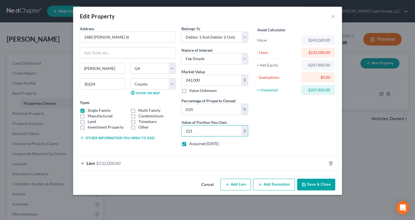
type input "0.50"
type input "1,210"
type input "5"
type input "12,100"
type input "50"
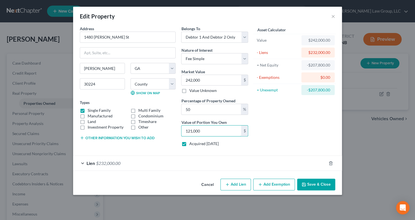
type input "121,000"
click at [322, 187] on button "Save & Close" at bounding box center [316, 185] width 38 height 12
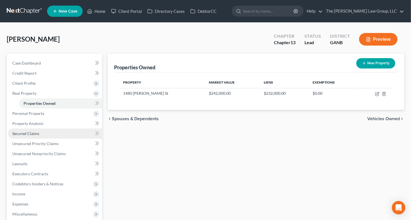
click at [36, 133] on span "Secured Claims" at bounding box center [25, 133] width 27 height 5
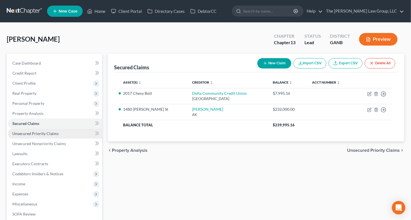
click at [63, 137] on link "Unsecured Priority Claims" at bounding box center [55, 134] width 94 height 10
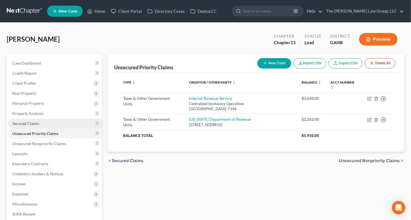
click at [33, 120] on link "Secured Claims" at bounding box center [55, 124] width 94 height 10
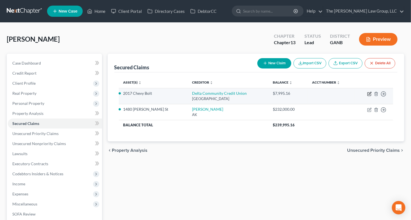
click at [369, 94] on icon "button" at bounding box center [369, 93] width 3 height 3
select select "10"
select select "2"
select select "0"
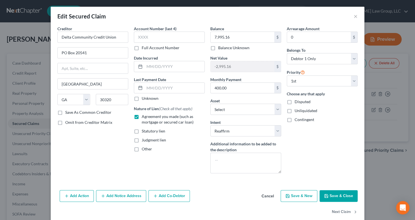
click at [268, 194] on button "Cancel" at bounding box center [267, 196] width 21 height 11
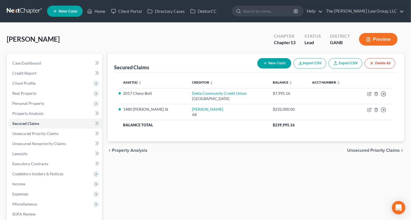
click at [141, 32] on div "[PERSON_NAME] Upgraded Chapter Chapter 13 Status Lead District GANB Preview" at bounding box center [205, 41] width 397 height 24
click at [371, 12] on link "The [PERSON_NAME] Law Group, LLC" at bounding box center [363, 11] width 81 height 10
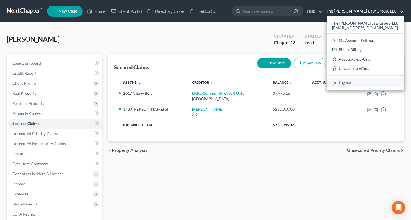
click at [355, 80] on link "Log out" at bounding box center [365, 83] width 77 height 10
